Goal: Transaction & Acquisition: Download file/media

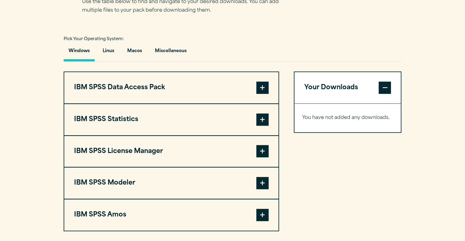
scroll to position [461, 0]
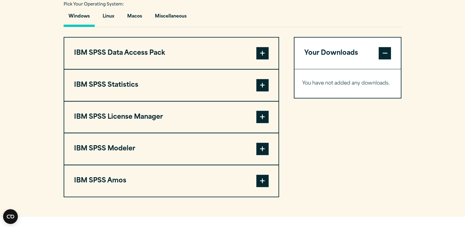
click at [262, 84] on span at bounding box center [262, 85] width 12 height 12
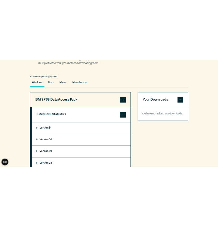
scroll to position [492, 0]
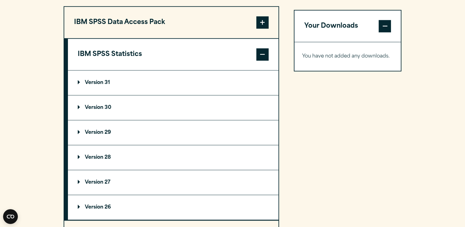
click at [80, 80] on p "Version 31" at bounding box center [94, 82] width 32 height 5
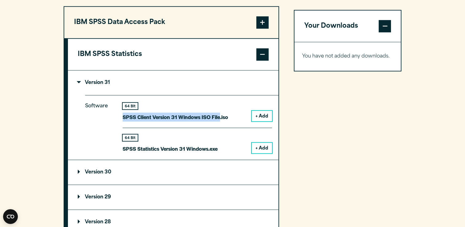
drag, startPoint x: 124, startPoint y: 115, endPoint x: 218, endPoint y: 115, distance: 94.3
click at [218, 115] on p "SPSS Client Version 31 Windows ISO File.iso" at bounding box center [175, 116] width 105 height 9
copy p "SPSS Client Version 31 Windows ISO File"
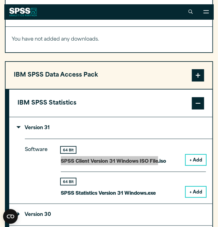
scroll to position [488, 0]
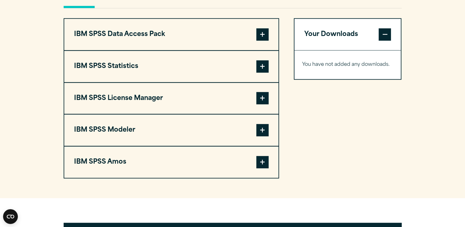
scroll to position [492, 0]
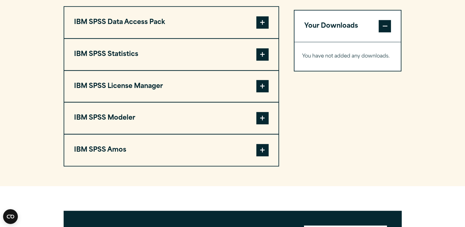
click at [259, 53] on span at bounding box center [262, 54] width 12 height 12
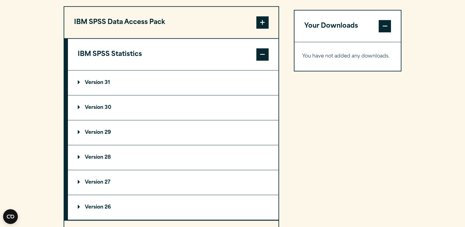
click at [80, 80] on p "Version 31" at bounding box center [94, 82] width 32 height 5
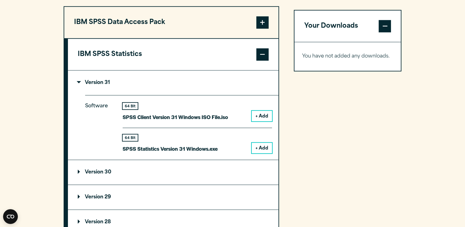
scroll to position [522, 0]
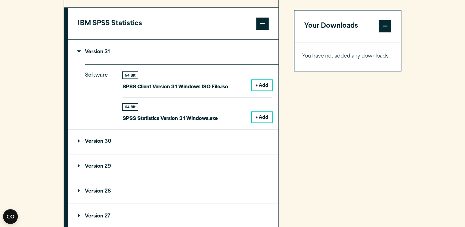
drag, startPoint x: 80, startPoint y: 49, endPoint x: 93, endPoint y: 60, distance: 17.5
click at [82, 52] on p "Version 31" at bounding box center [94, 51] width 32 height 5
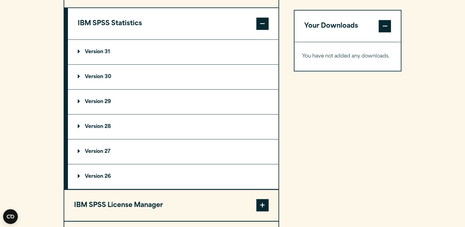
click at [80, 49] on p "Version 31" at bounding box center [94, 51] width 32 height 5
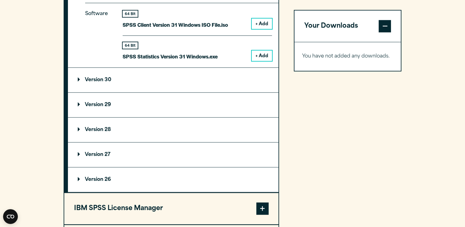
scroll to position [461, 0]
